Goal: Task Accomplishment & Management: Manage account settings

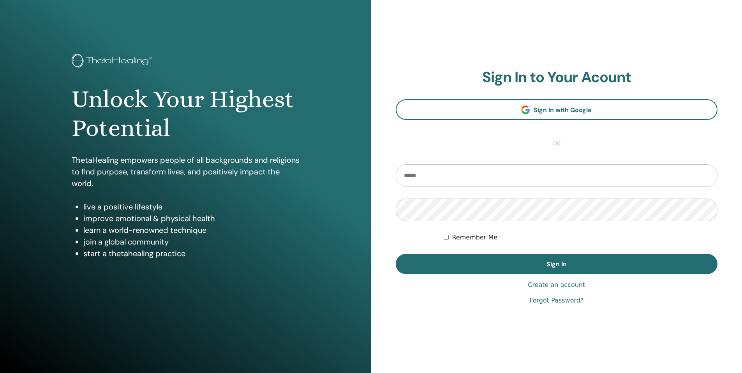
type input "*"
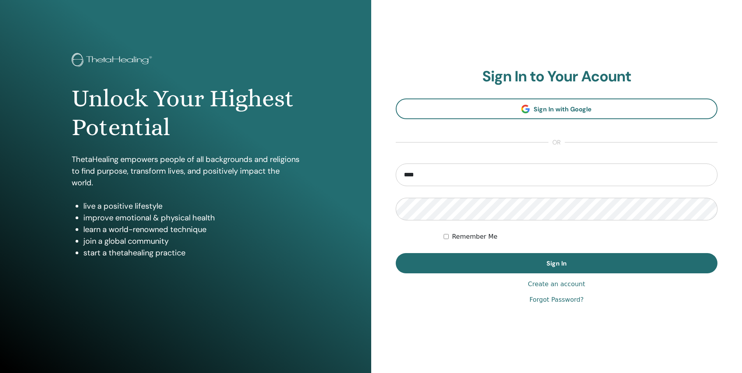
type input "**********"
click at [396, 253] on button "Sign In" at bounding box center [557, 263] width 322 height 20
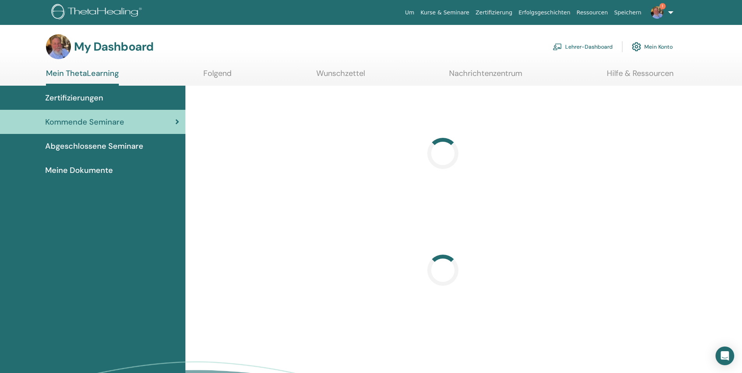
click at [568, 48] on link "Lehrer-Dashboard" at bounding box center [583, 46] width 60 height 17
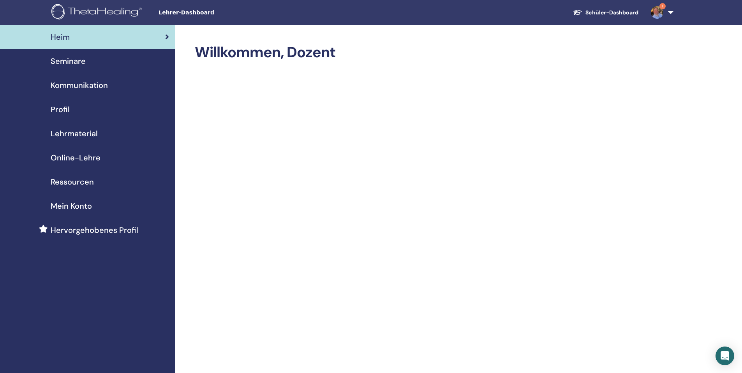
click at [65, 68] on link "Seminare" at bounding box center [87, 61] width 175 height 24
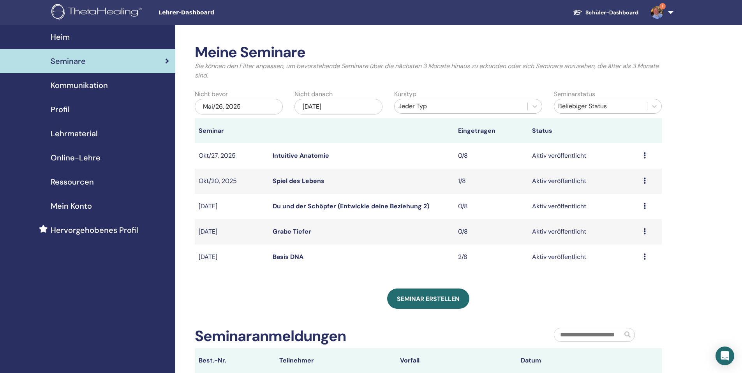
click at [659, 16] on img at bounding box center [657, 12] width 12 height 12
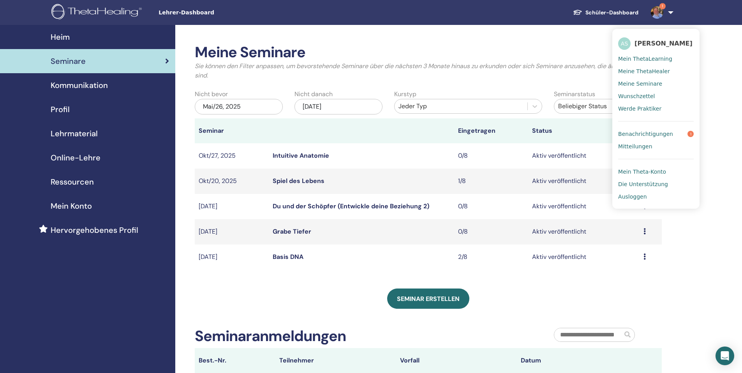
click at [629, 196] on span "Ausloggen" at bounding box center [632, 196] width 28 height 7
